Goal: Transaction & Acquisition: Purchase product/service

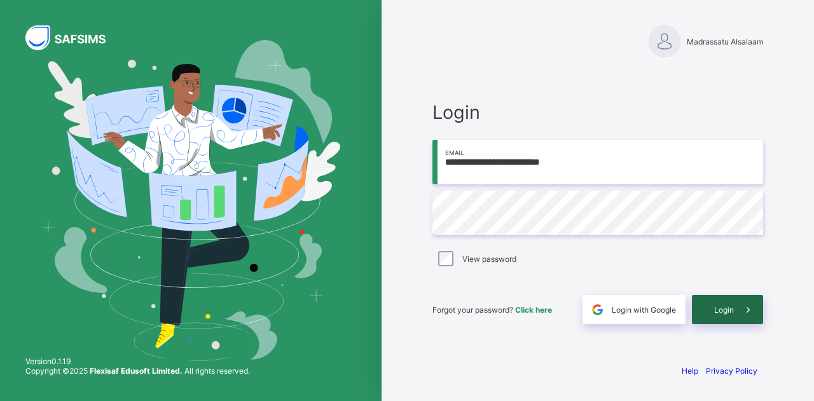
click at [721, 310] on span "Login" at bounding box center [724, 310] width 20 height 10
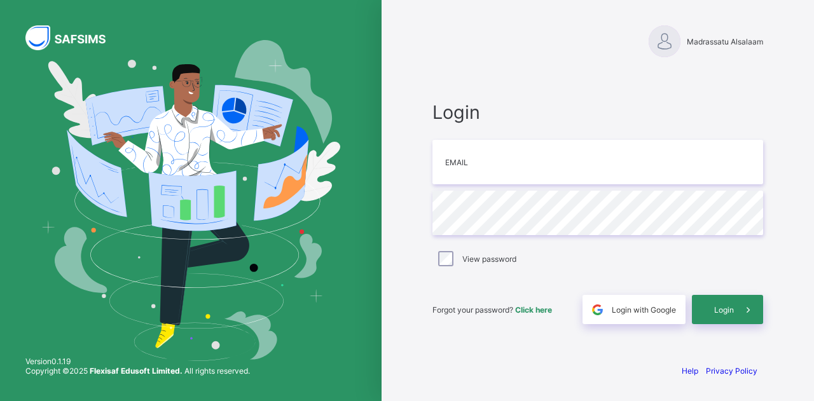
click at [539, 310] on span "Click here" at bounding box center [533, 310] width 37 height 10
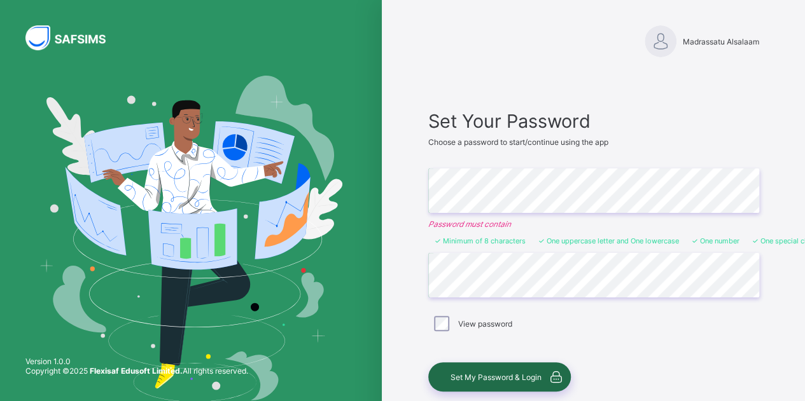
click at [510, 375] on span "Set My Password & Login" at bounding box center [495, 378] width 91 height 10
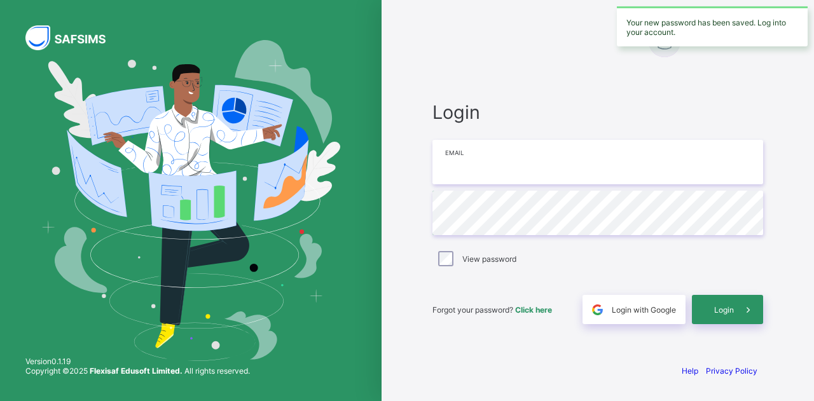
click at [650, 172] on input "email" at bounding box center [598, 162] width 331 height 45
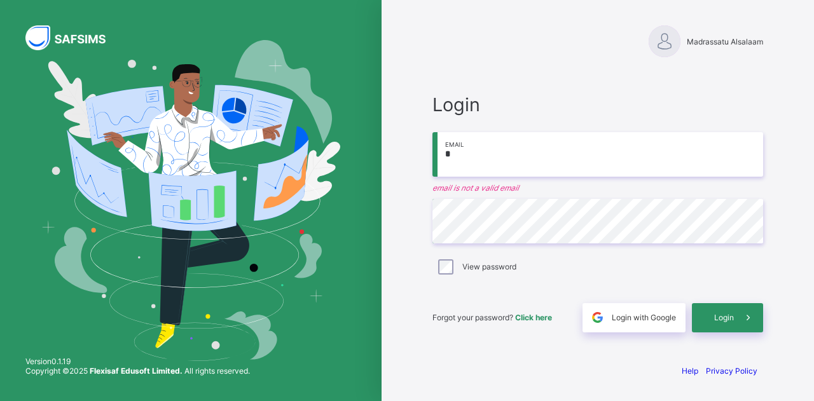
type input "**********"
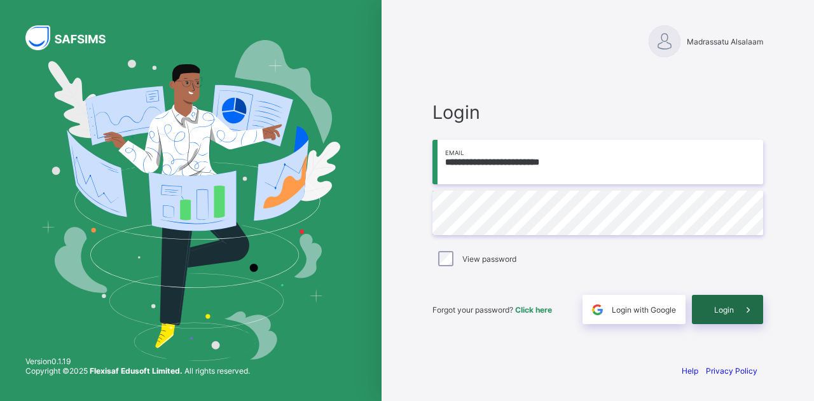
click at [712, 312] on div "Login" at bounding box center [727, 309] width 71 height 29
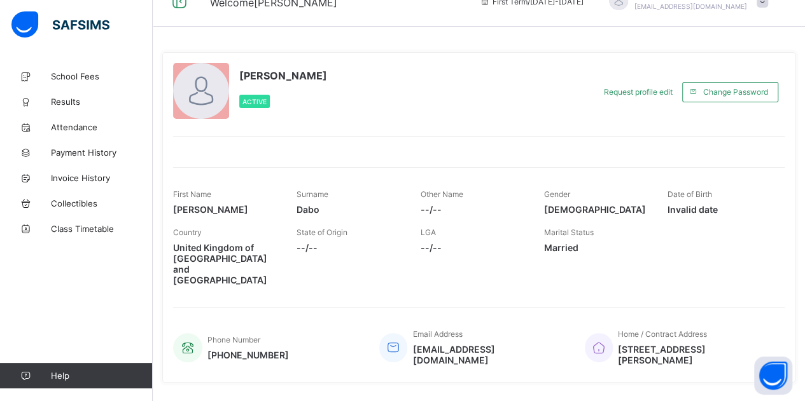
scroll to position [35, 0]
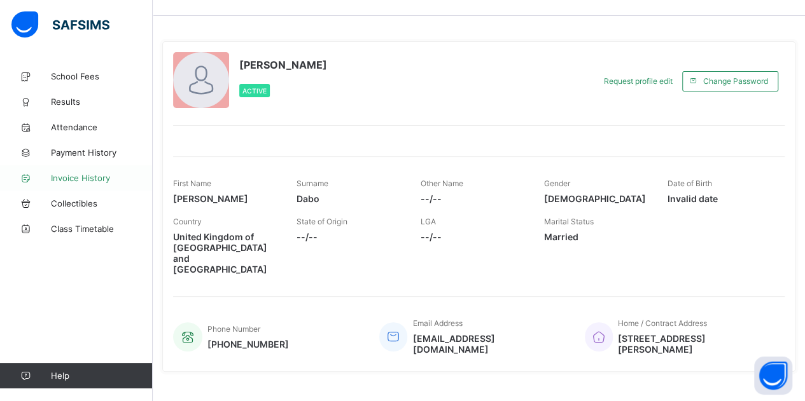
click at [88, 174] on span "Invoice History" at bounding box center [102, 178] width 102 height 10
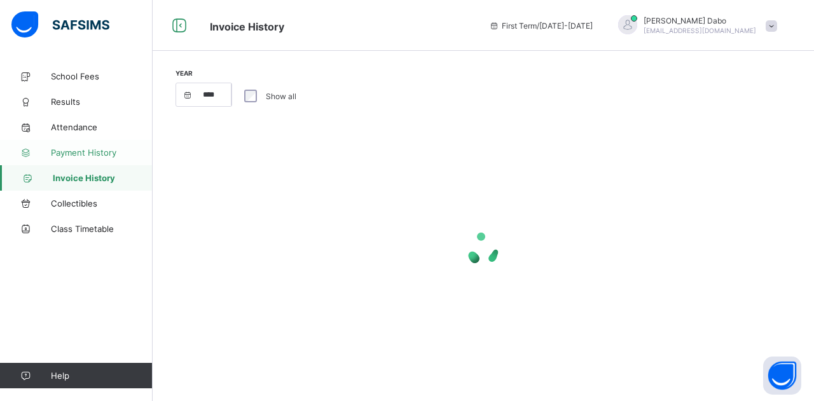
select select "****"
click at [88, 157] on span "Payment History" at bounding box center [102, 153] width 102 height 10
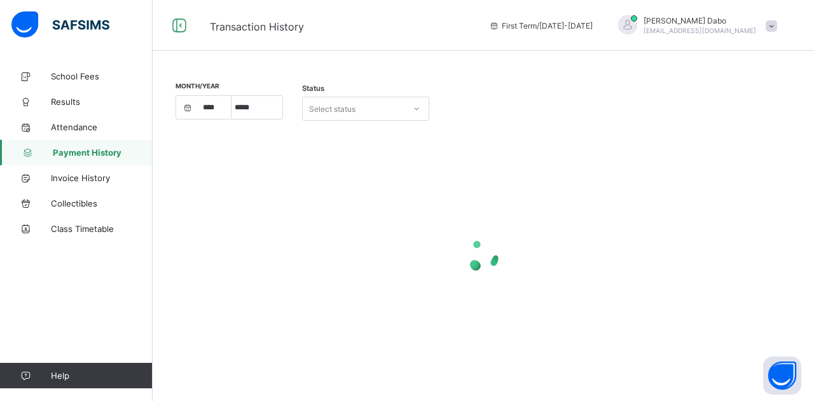
select select "****"
select select "*"
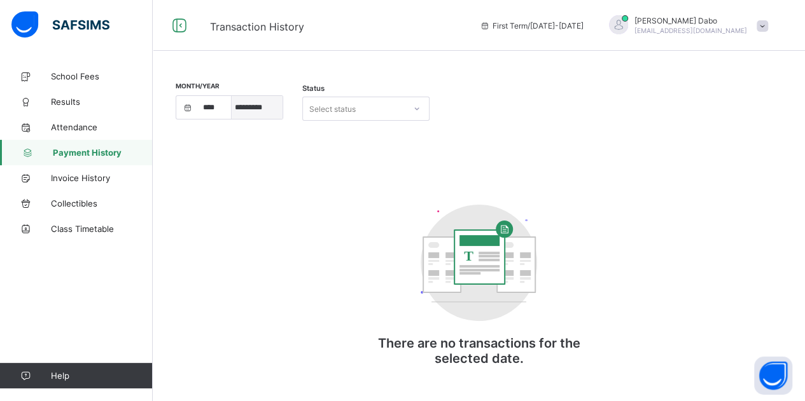
click at [265, 113] on select "***** ********* ******* ******** ********" at bounding box center [257, 107] width 51 height 23
click at [232, 96] on select "***** ********* ******* ******** ********" at bounding box center [257, 107] width 51 height 23
click at [94, 180] on span "Invoice History" at bounding box center [102, 178] width 102 height 10
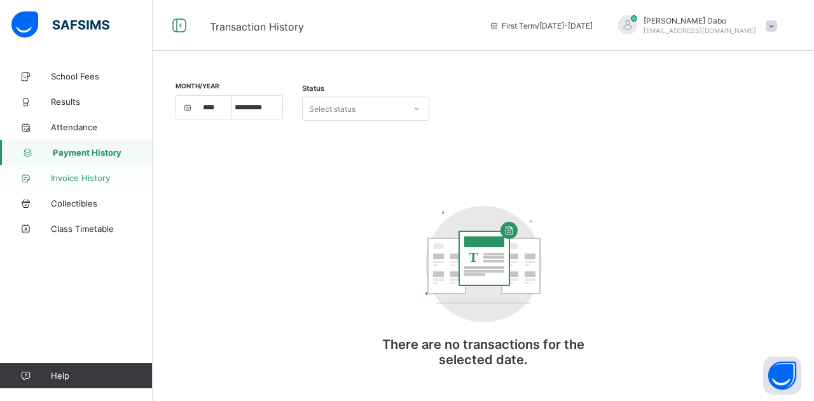
select select "****"
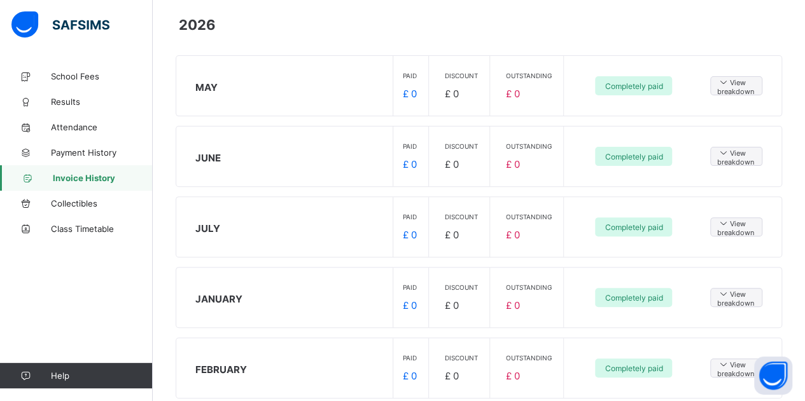
scroll to position [72, 0]
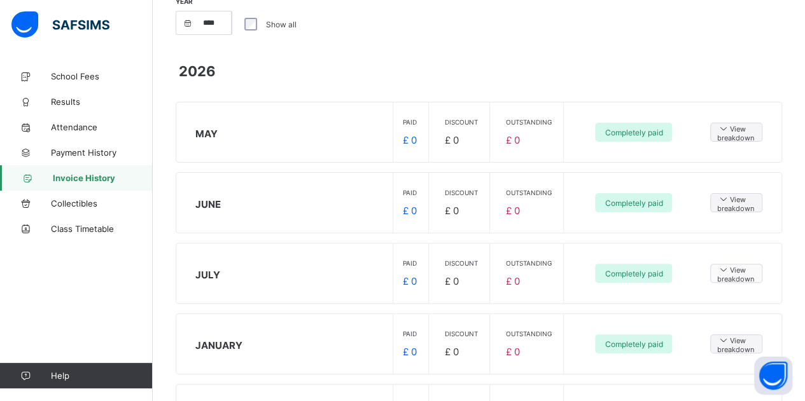
click at [739, 267] on span "View breakdown" at bounding box center [736, 274] width 38 height 20
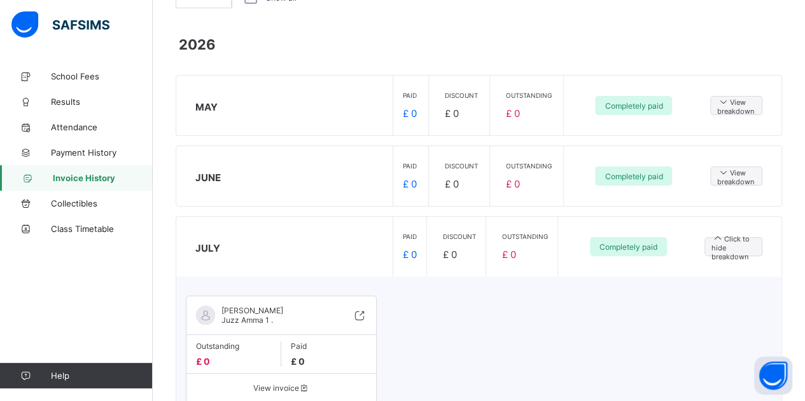
scroll to position [0, 0]
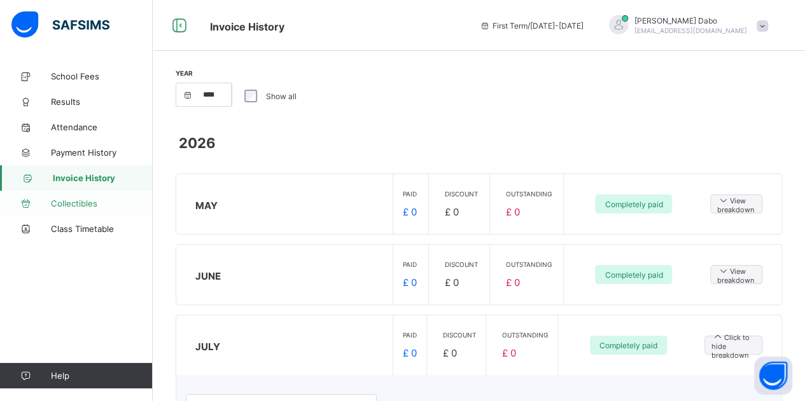
click at [93, 201] on span "Collectibles" at bounding box center [102, 203] width 102 height 10
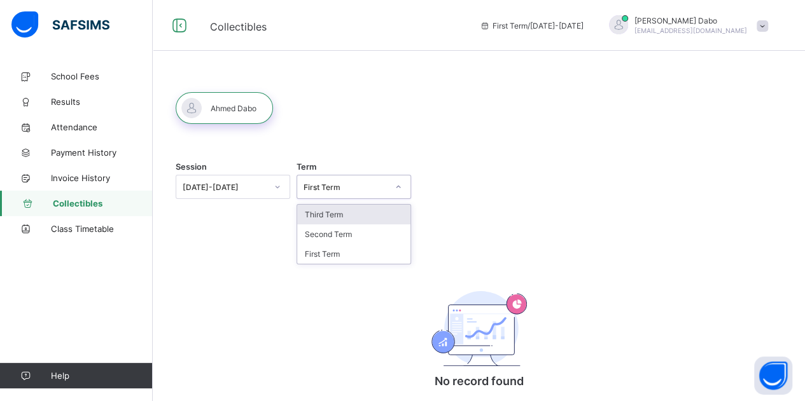
click at [347, 192] on div "First Term" at bounding box center [341, 187] width 89 height 18
click at [354, 233] on div "Second Term" at bounding box center [353, 235] width 113 height 20
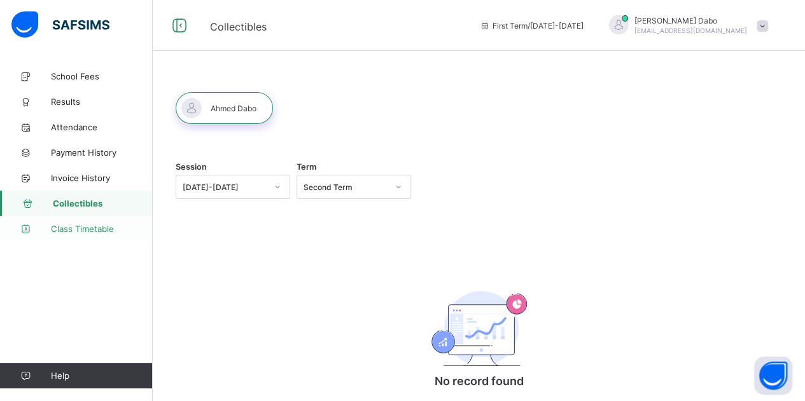
click at [95, 230] on span "Class Timetable" at bounding box center [102, 229] width 102 height 10
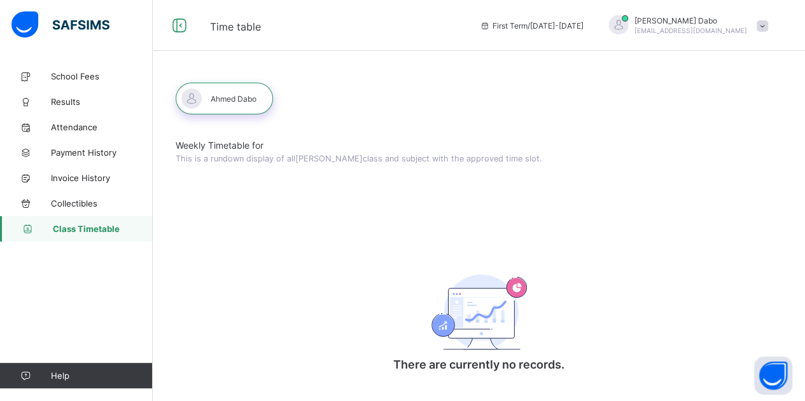
click at [222, 99] on div at bounding box center [224, 99] width 97 height 32
click at [65, 78] on span "School Fees" at bounding box center [102, 76] width 102 height 10
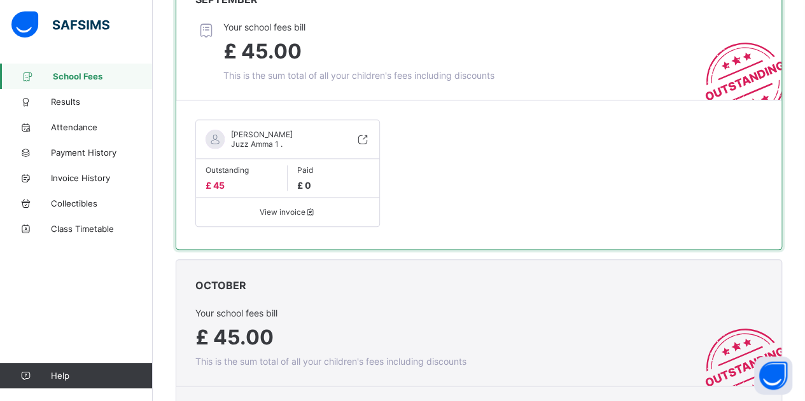
scroll to position [625, 0]
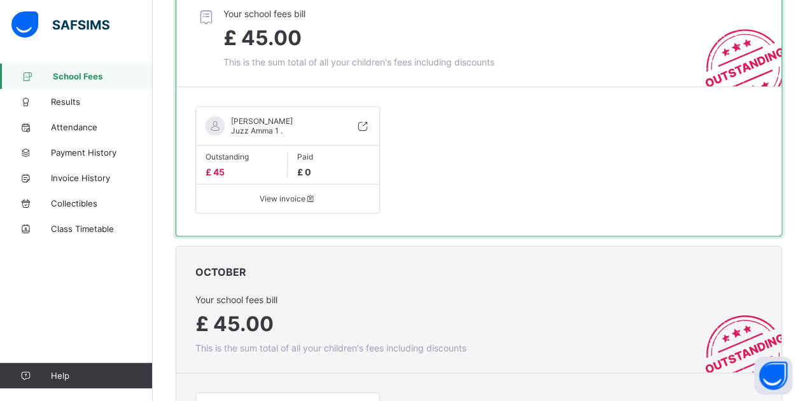
drag, startPoint x: 803, startPoint y: 195, endPoint x: 801, endPoint y: 162, distance: 33.1
click at [801, 162] on div "Record Payments Made Outside the Portal By recording all payments (i.e., POS, B…" at bounding box center [479, 283] width 652 height 1688
click at [723, 176] on div "Ahmed Dabo Juzz Amma 1 . Outstanding £ 45 Paid £ 0 View invoice" at bounding box center [478, 161] width 567 height 123
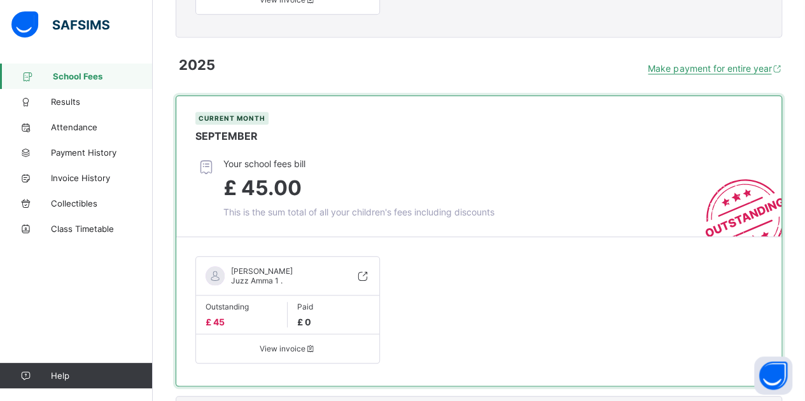
scroll to position [476, 0]
click at [733, 62] on span "Make payment for entire year" at bounding box center [709, 67] width 123 height 11
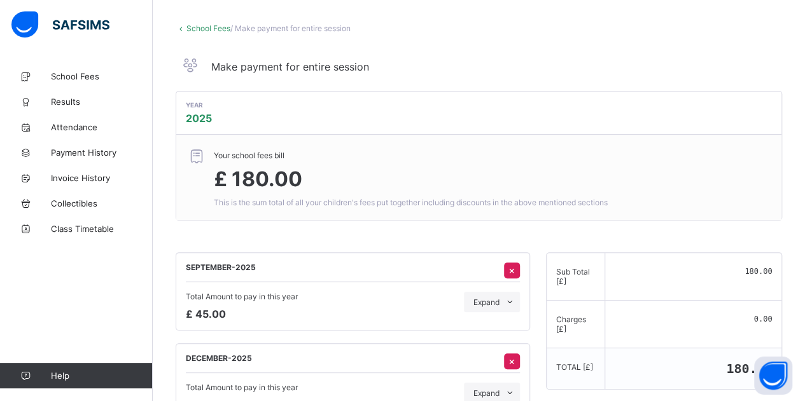
scroll to position [57, 0]
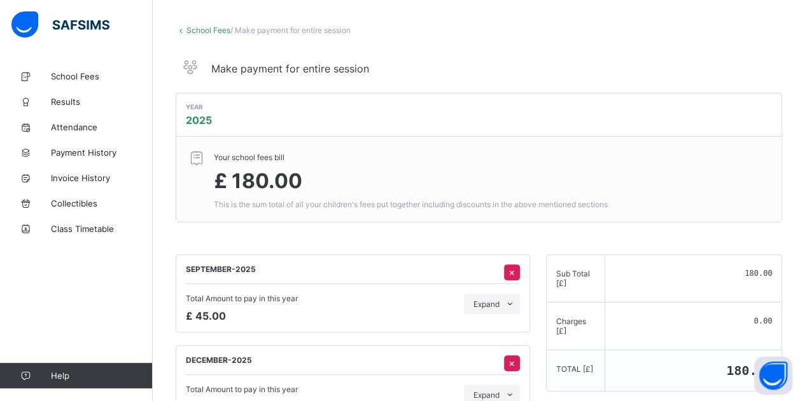
click at [305, 180] on span "£ 180.00" at bounding box center [411, 181] width 394 height 25
click at [267, 179] on span "£ 180.00" at bounding box center [258, 181] width 88 height 25
click at [239, 184] on span "£ 180.00" at bounding box center [258, 181] width 88 height 25
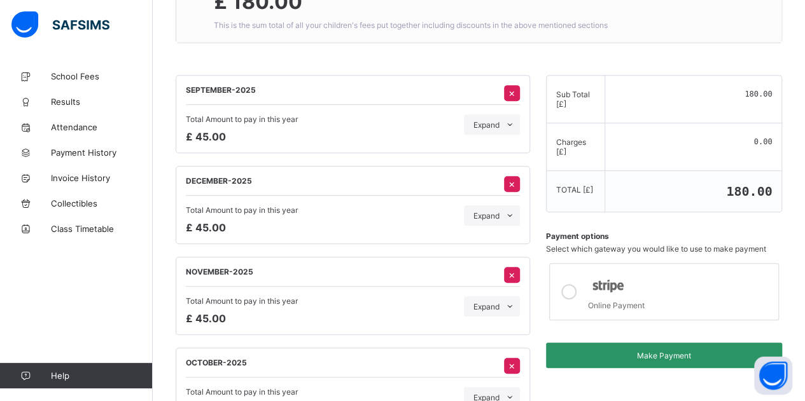
scroll to position [247, 0]
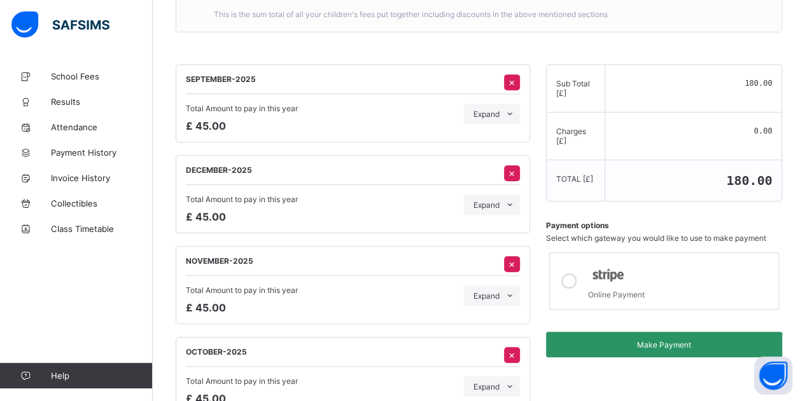
click at [510, 349] on span "×" at bounding box center [511, 355] width 7 height 13
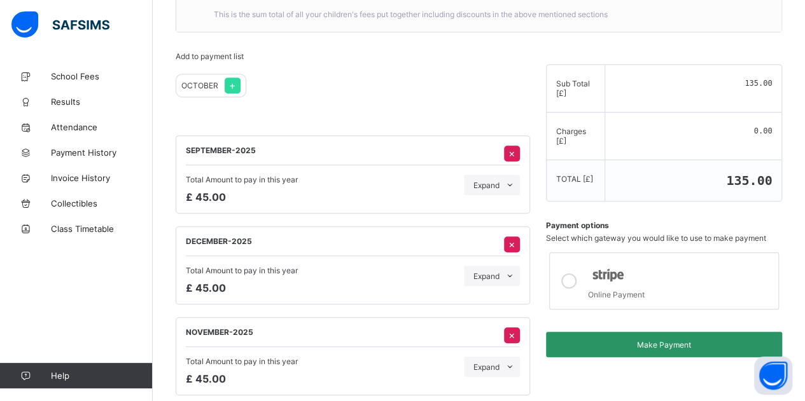
click at [512, 329] on span "×" at bounding box center [511, 335] width 7 height 13
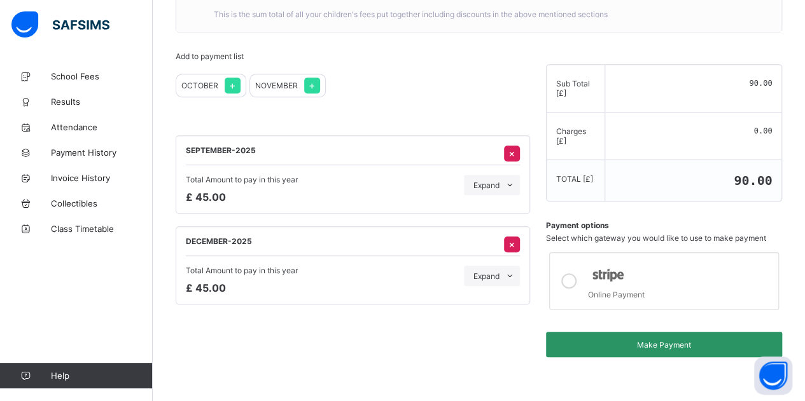
click at [513, 241] on span "×" at bounding box center [511, 244] width 7 height 13
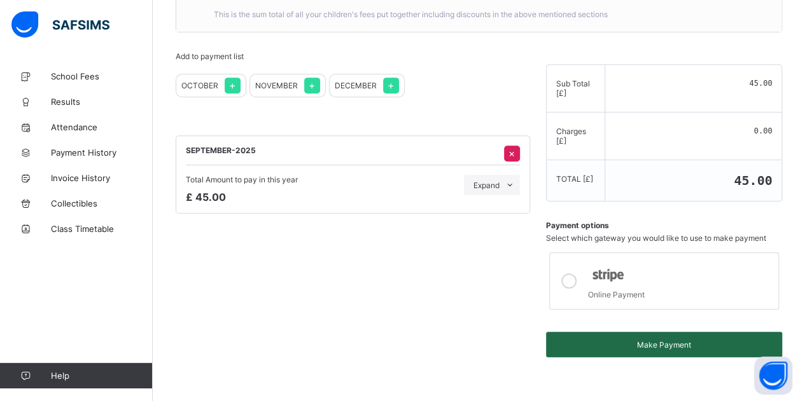
click at [677, 340] on span "Make Payment" at bounding box center [664, 345] width 218 height 10
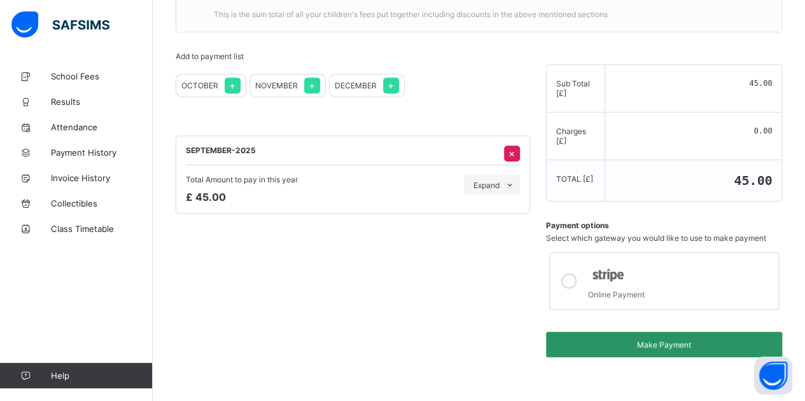
click at [572, 274] on icon at bounding box center [568, 281] width 15 height 15
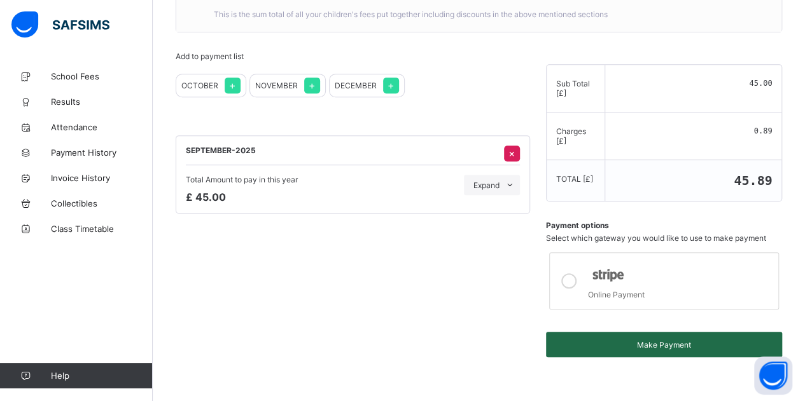
click at [655, 340] on span "Make Payment" at bounding box center [664, 345] width 218 height 10
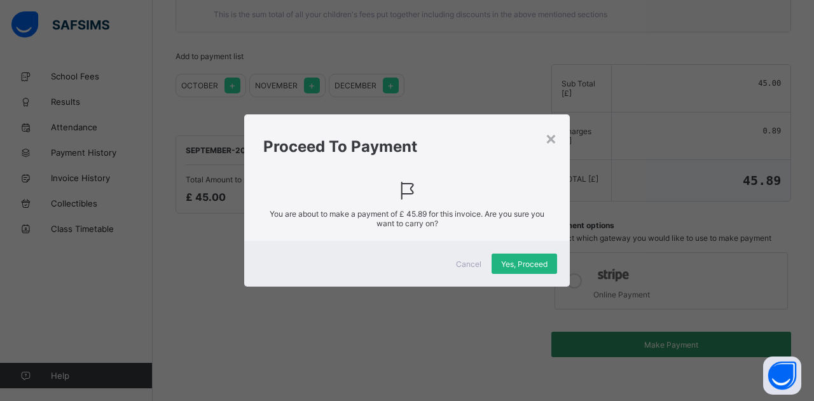
click at [527, 265] on span "Yes, Proceed" at bounding box center [524, 265] width 46 height 10
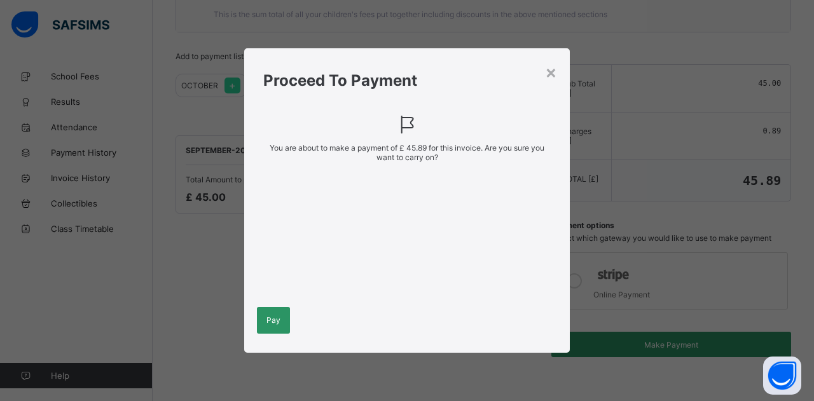
scroll to position [0, 0]
drag, startPoint x: 814, startPoint y: 132, endPoint x: 814, endPoint y: 217, distance: 84.6
click at [804, 217] on div "× Proceed To Payment You are about to make a payment of £ 45.89 for this invoic…" at bounding box center [407, 200] width 814 height 401
click at [277, 317] on span "Pay" at bounding box center [274, 321] width 14 height 10
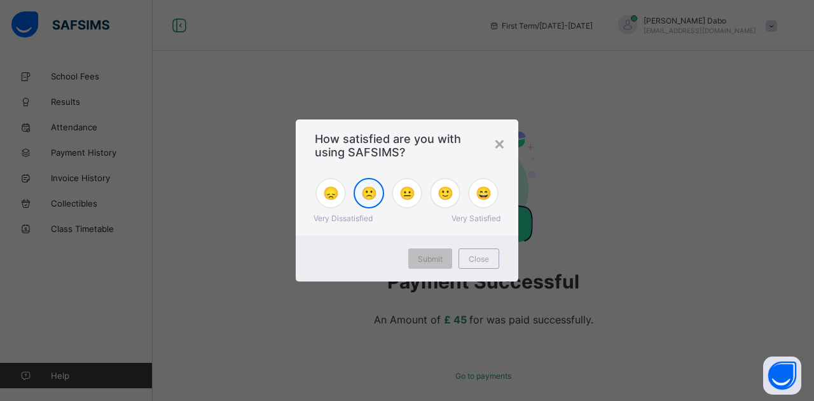
click at [368, 188] on span "🙁" at bounding box center [369, 193] width 16 height 15
click at [427, 263] on span "Submit" at bounding box center [430, 259] width 25 height 10
